Goal: Task Accomplishment & Management: Use online tool/utility

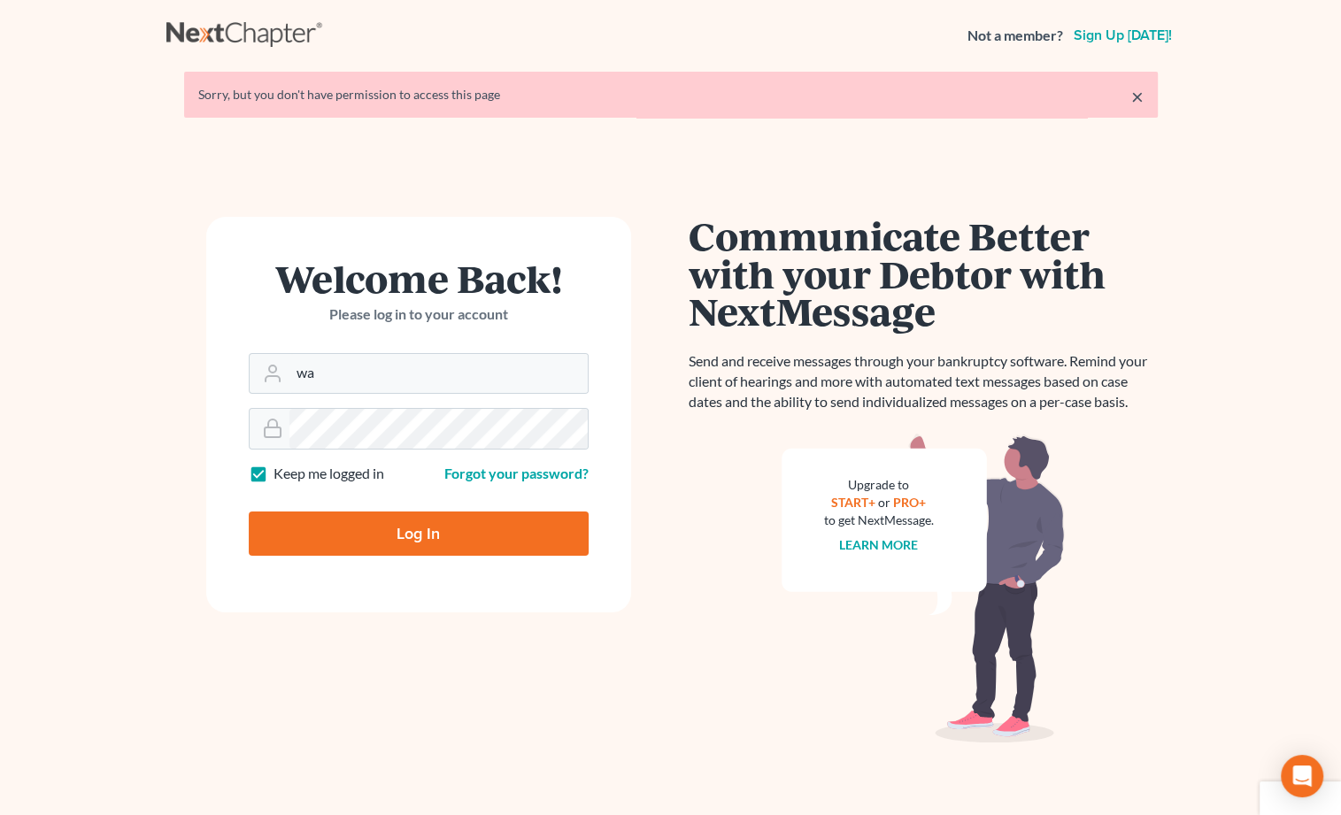
type input "w"
type input "Sarah@careylawbg.com"
click at [418, 532] on input "Log In" at bounding box center [419, 534] width 340 height 44
type input "Thinking..."
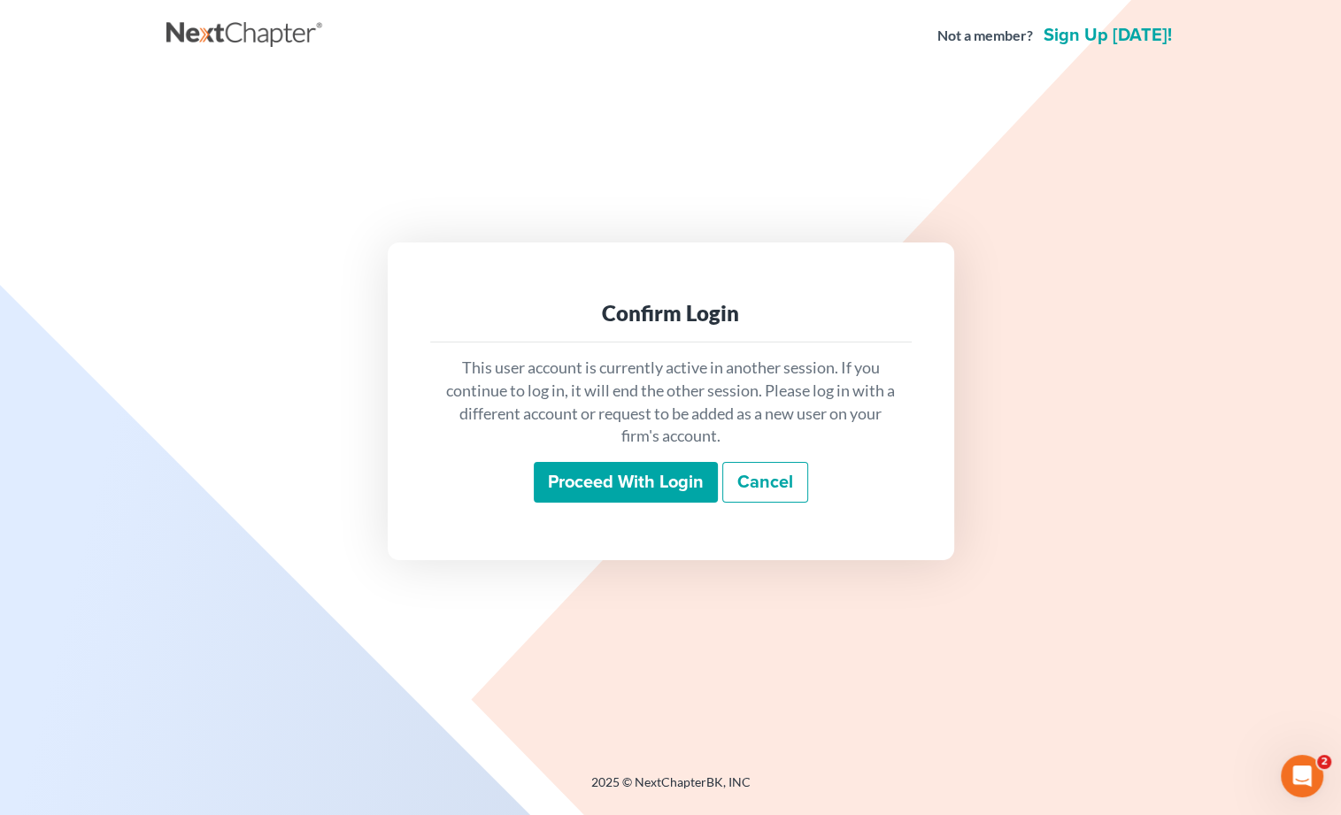
click at [640, 496] on input "Proceed with login" at bounding box center [626, 482] width 184 height 41
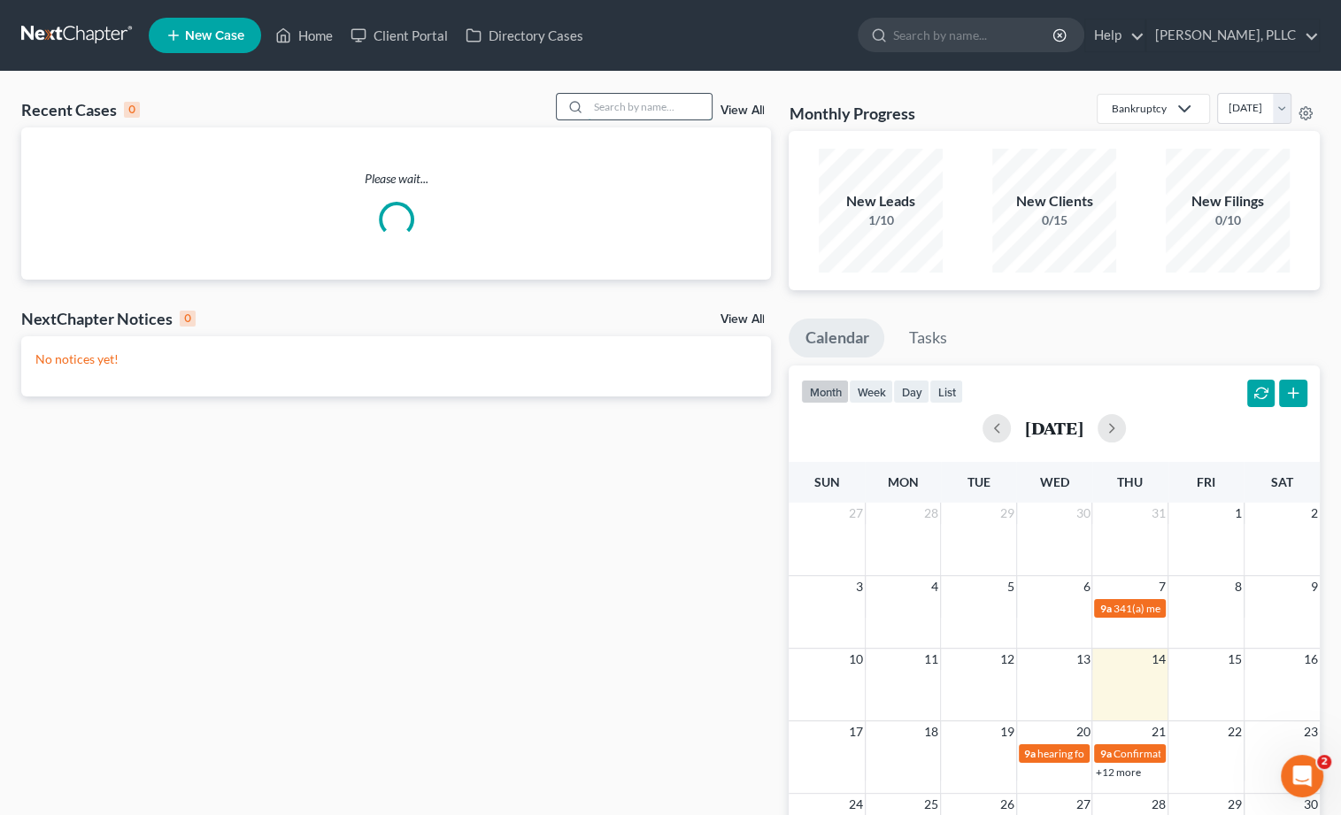
click at [654, 106] on input "search" at bounding box center [650, 107] width 124 height 26
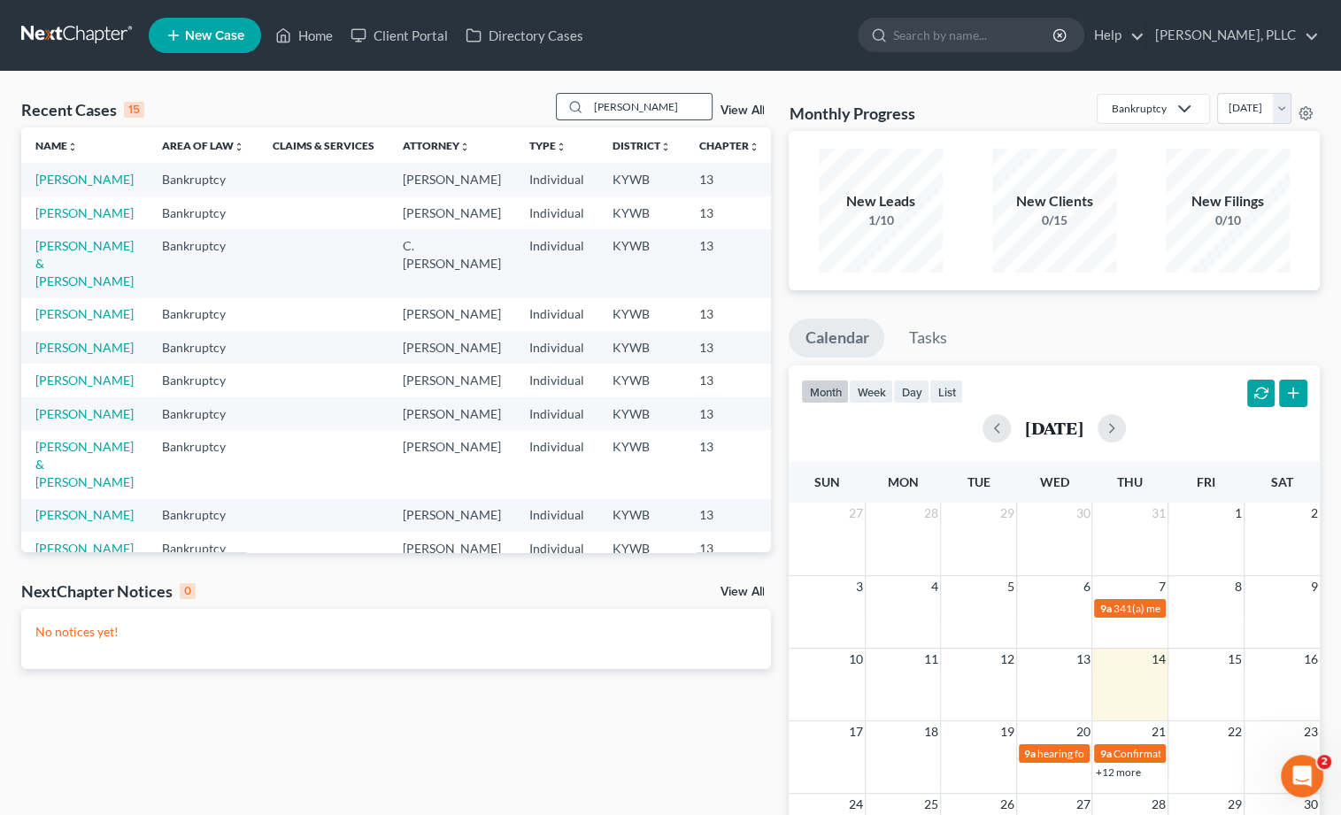
type input "[PERSON_NAME]"
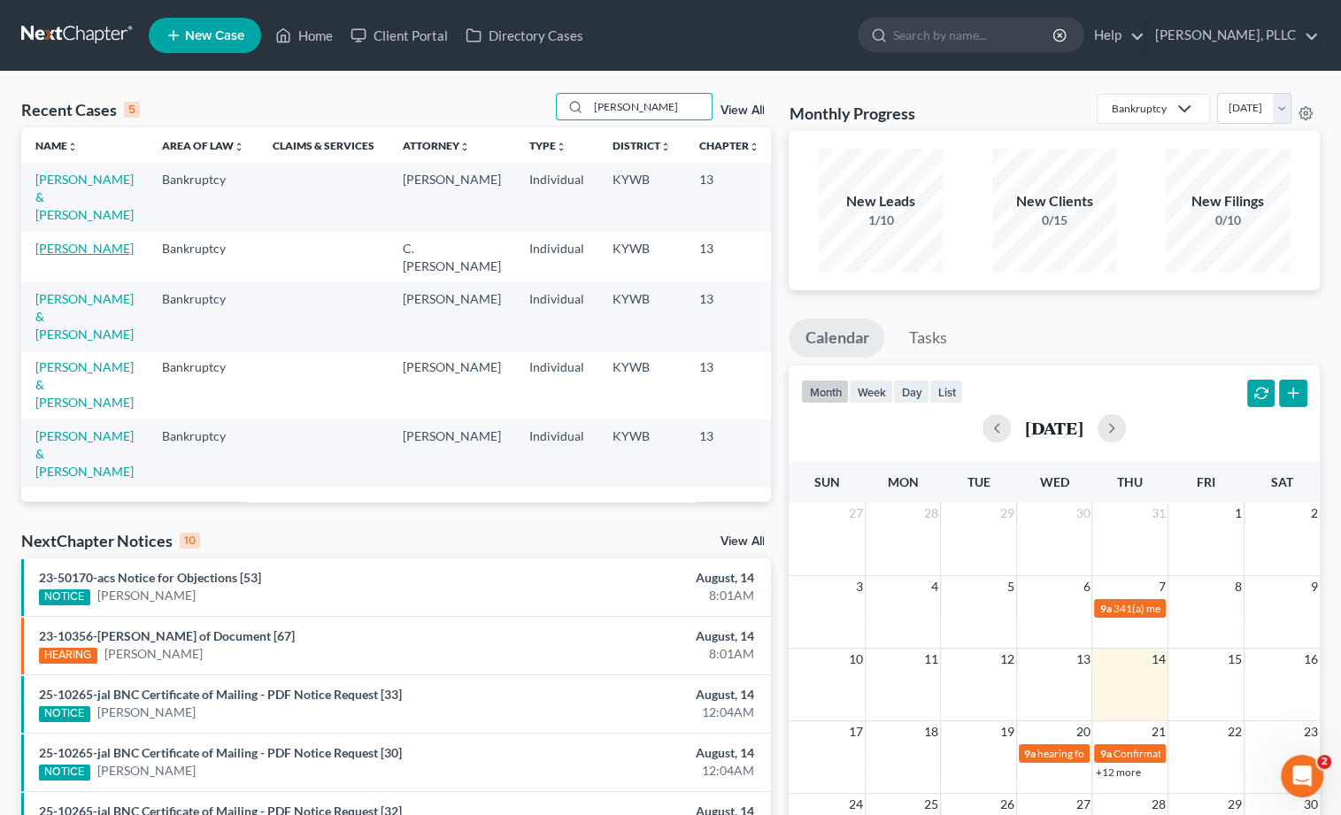
click at [53, 256] on link "[PERSON_NAME]" at bounding box center [84, 248] width 98 height 15
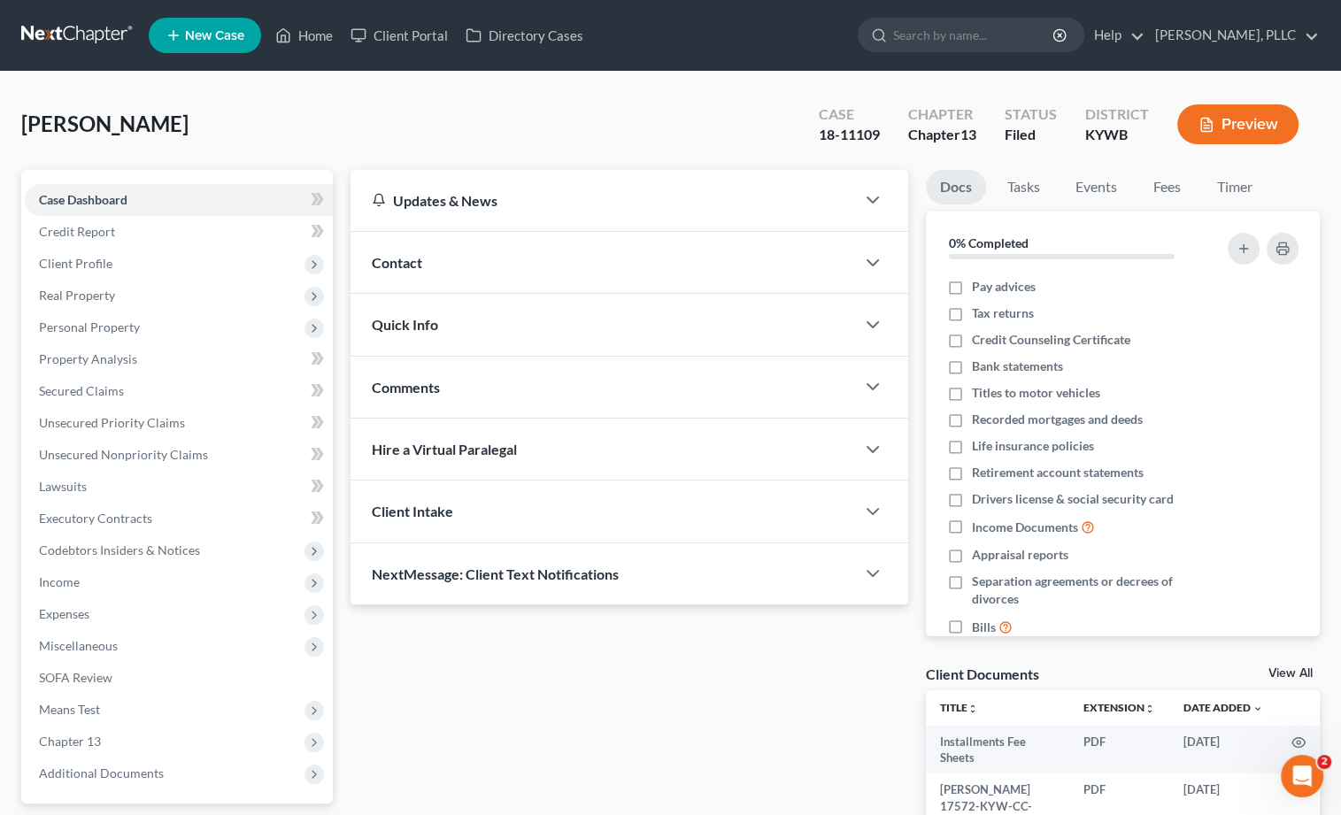
click at [63, 37] on link at bounding box center [77, 35] width 113 height 32
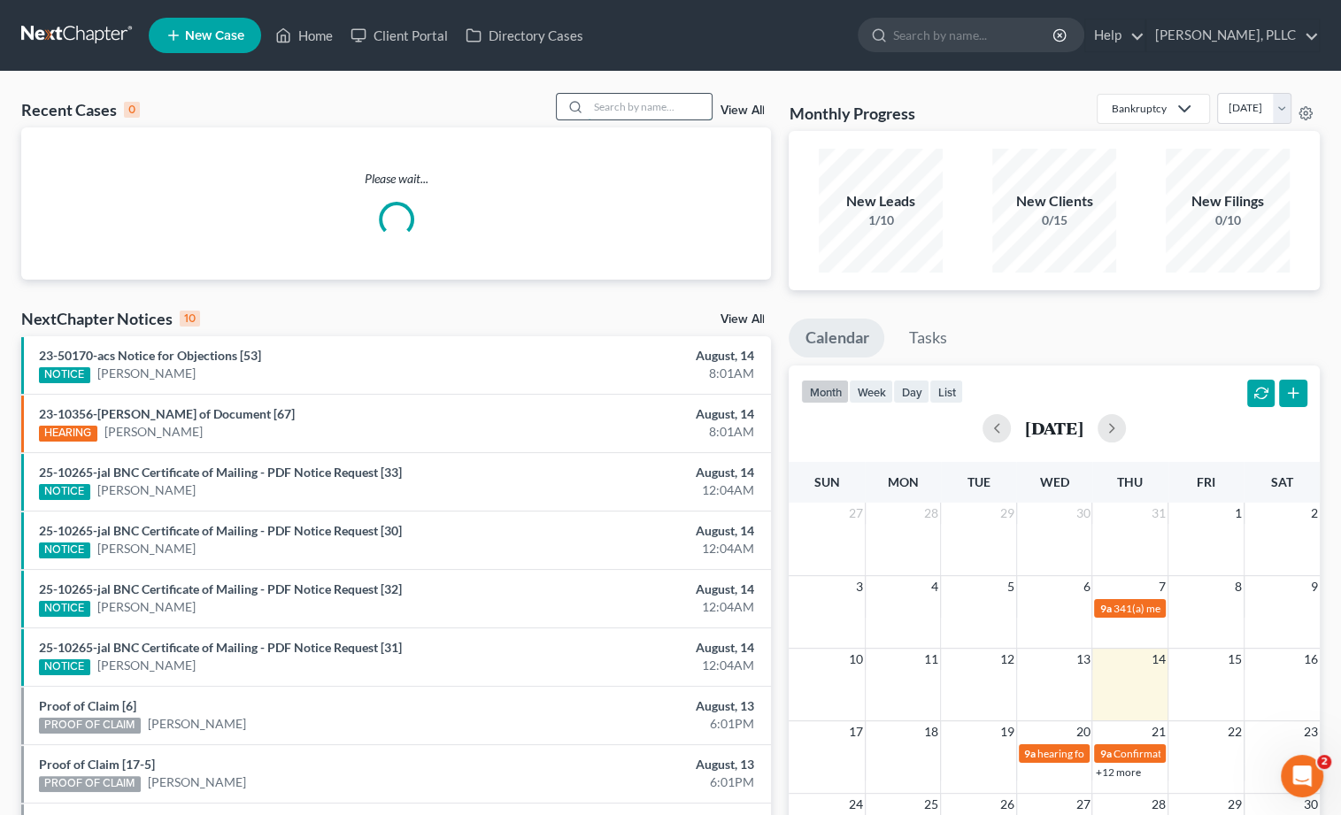
click at [613, 109] on input "search" at bounding box center [650, 107] width 124 height 26
type input "watson"
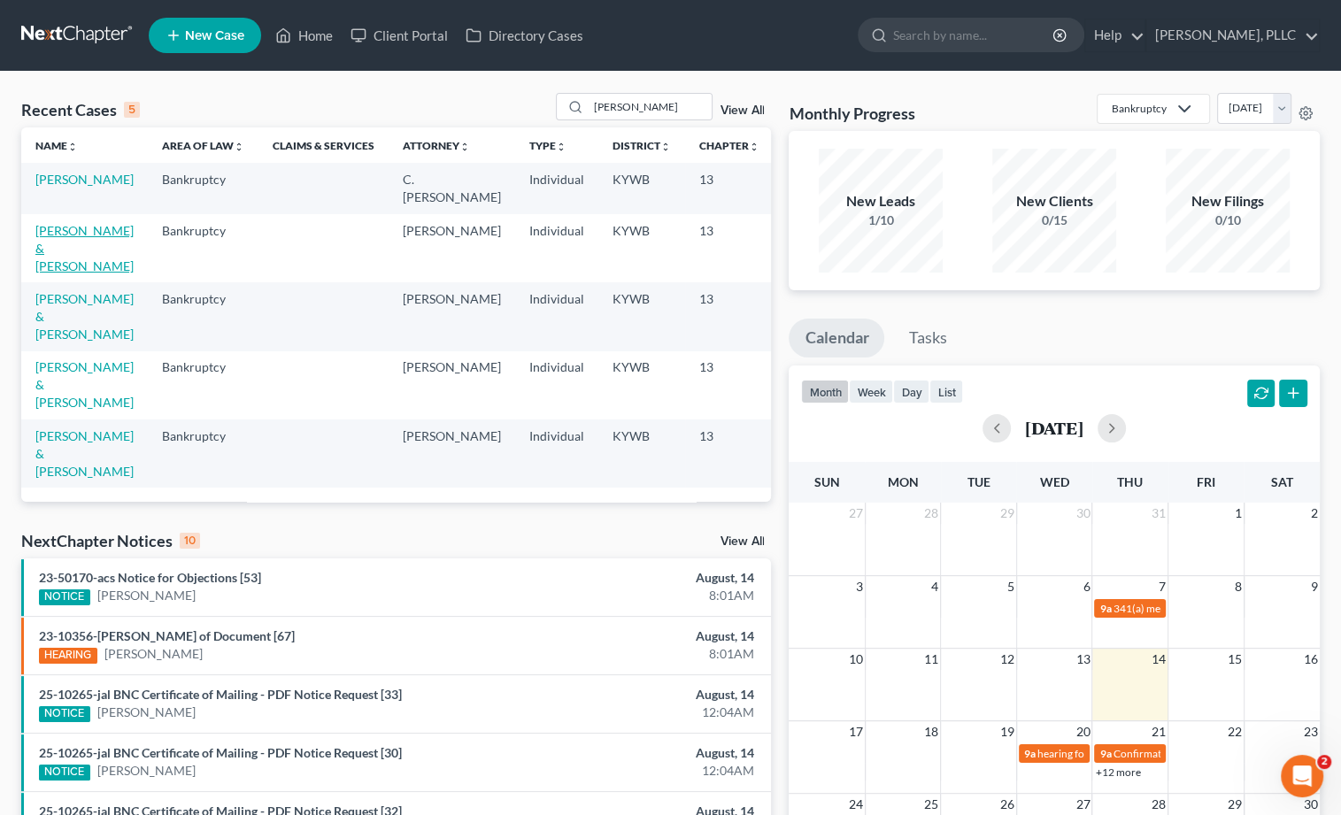
click at [47, 247] on link "Watson, Justin & Jennifer" at bounding box center [84, 248] width 98 height 50
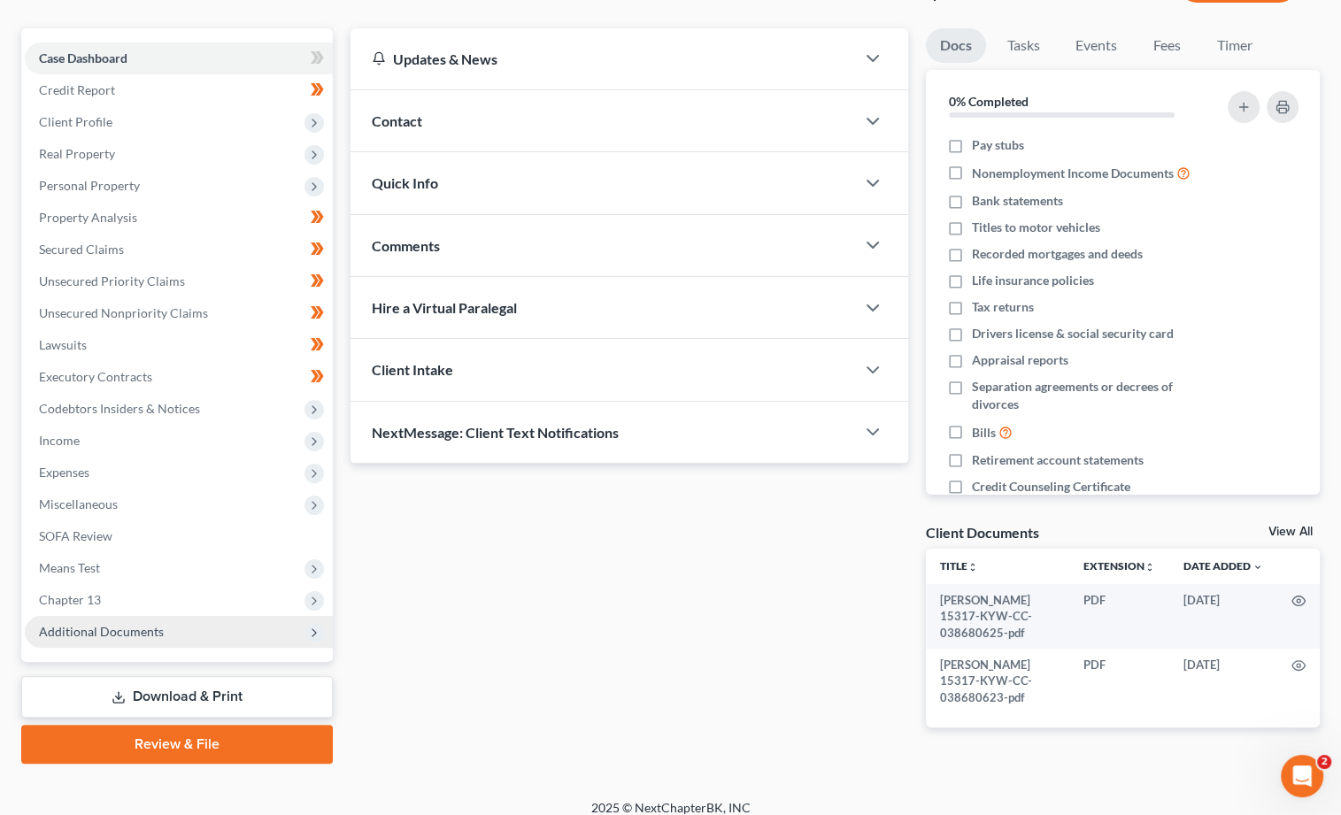
click at [143, 624] on span "Additional Documents" at bounding box center [101, 631] width 125 height 15
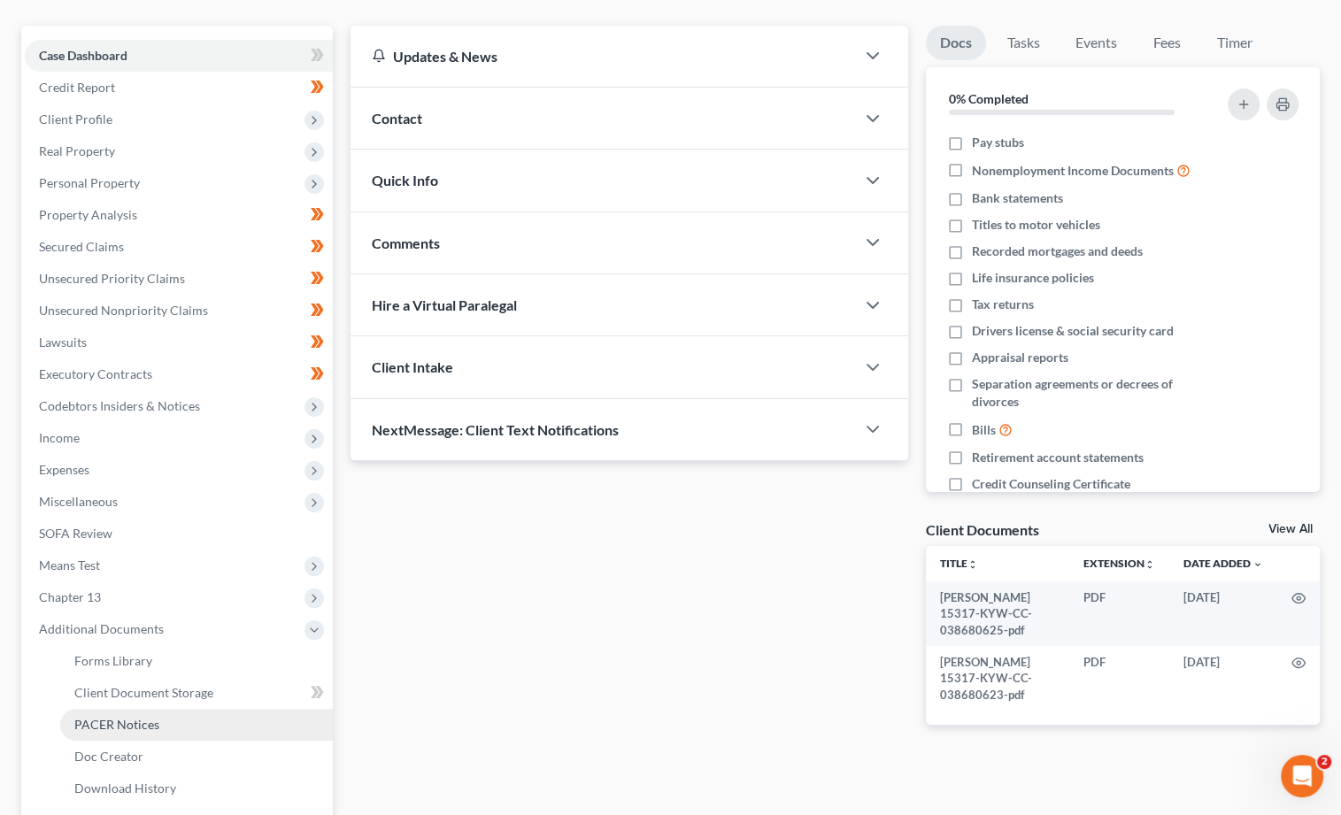
click at [116, 717] on span "PACER Notices" at bounding box center [116, 724] width 85 height 15
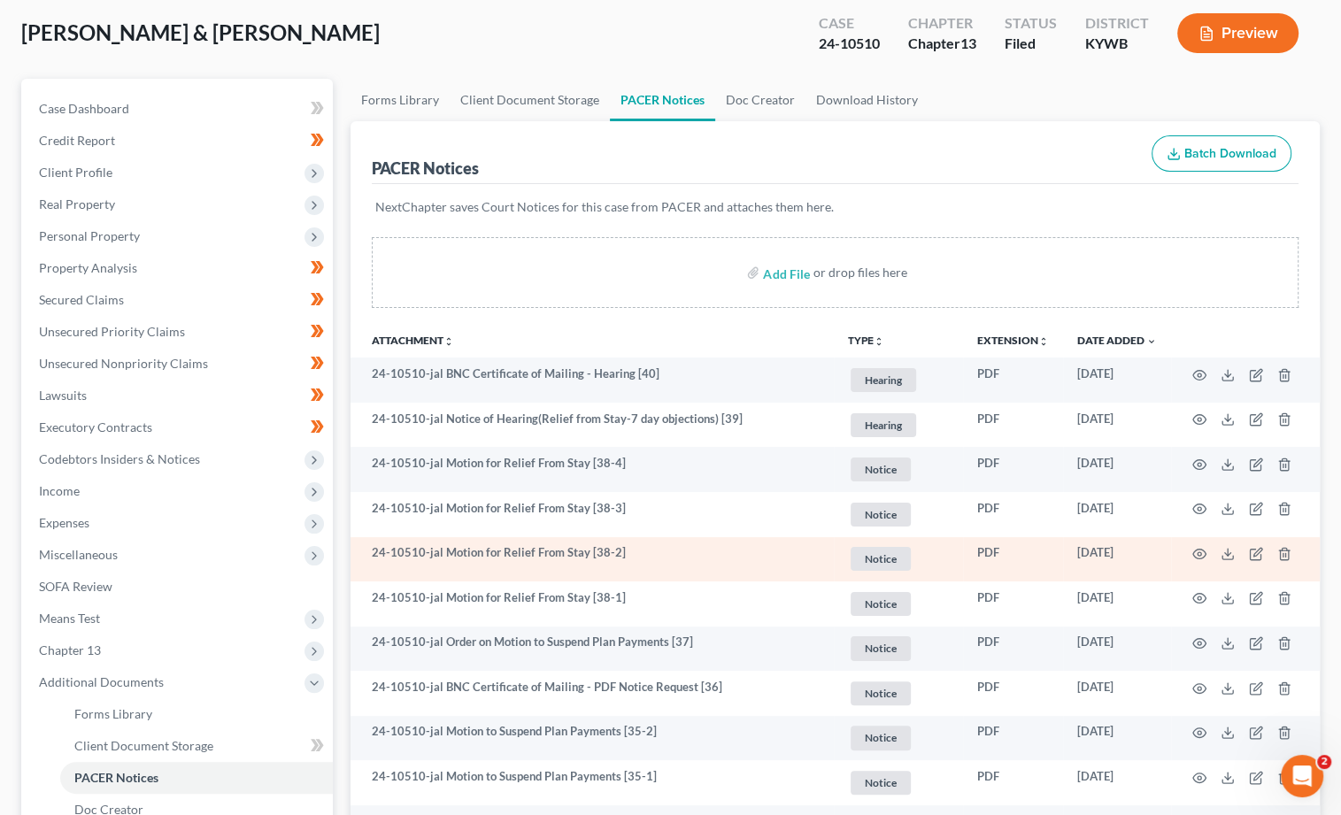
scroll to position [89, 0]
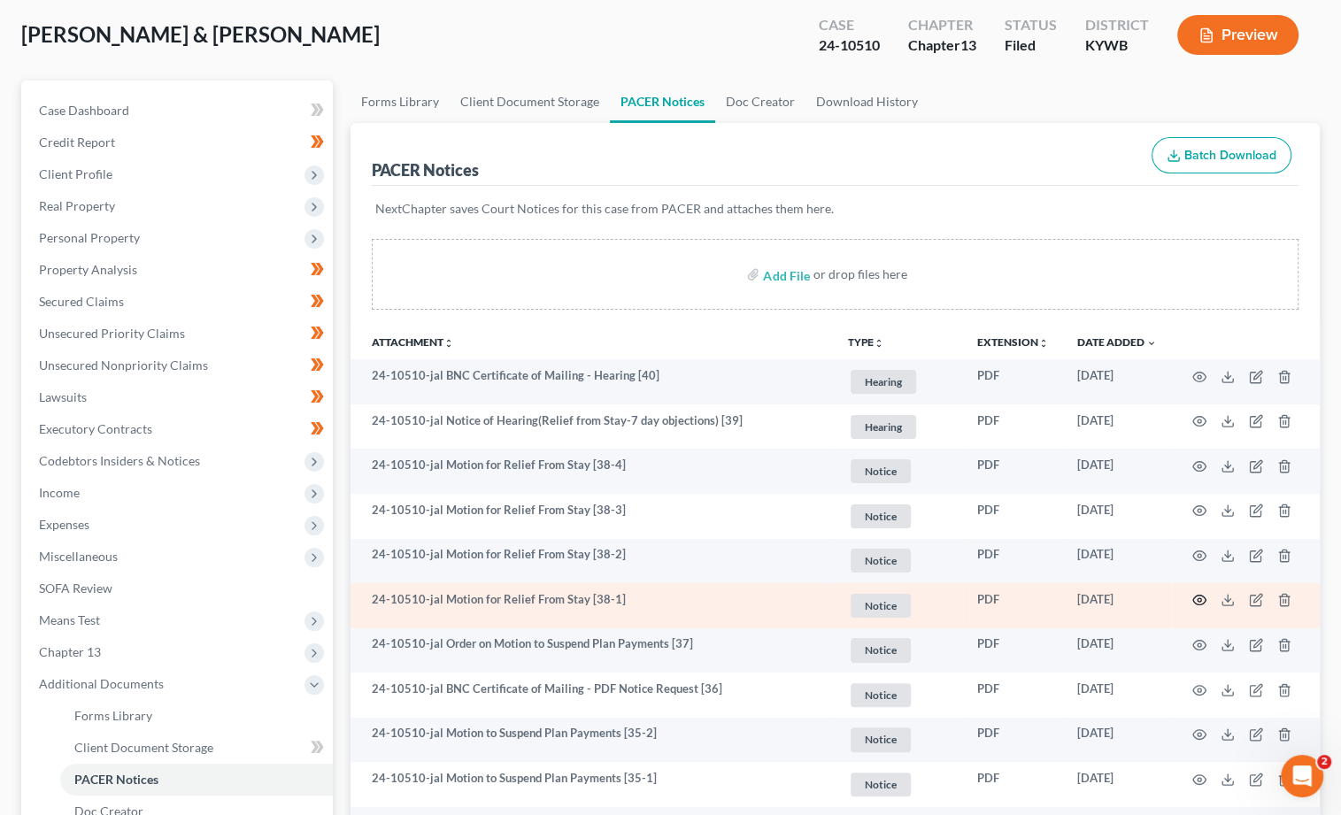
click at [1198, 598] on circle "button" at bounding box center [1200, 600] width 4 height 4
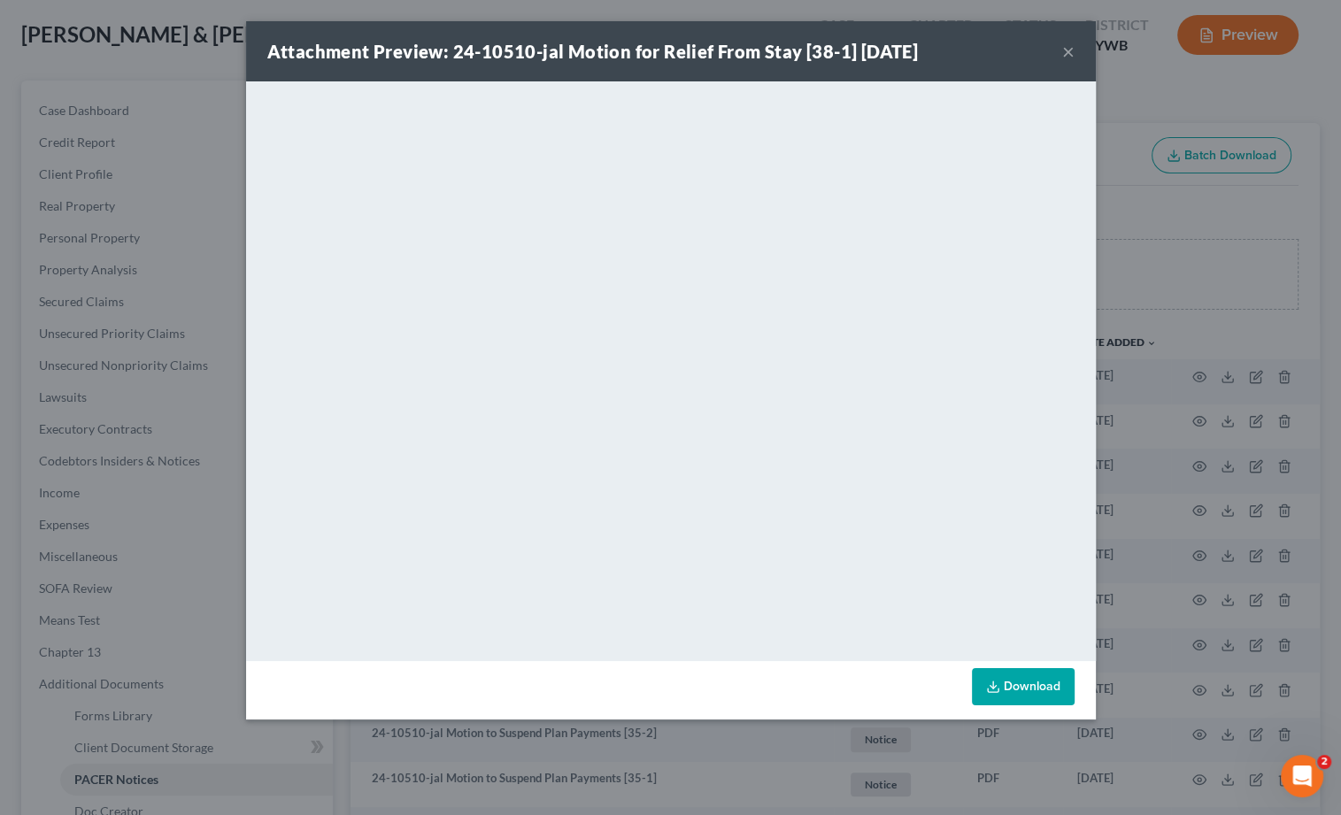
click at [1068, 57] on button "×" at bounding box center [1068, 51] width 12 height 21
